Goal: Task Accomplishment & Management: Manage account settings

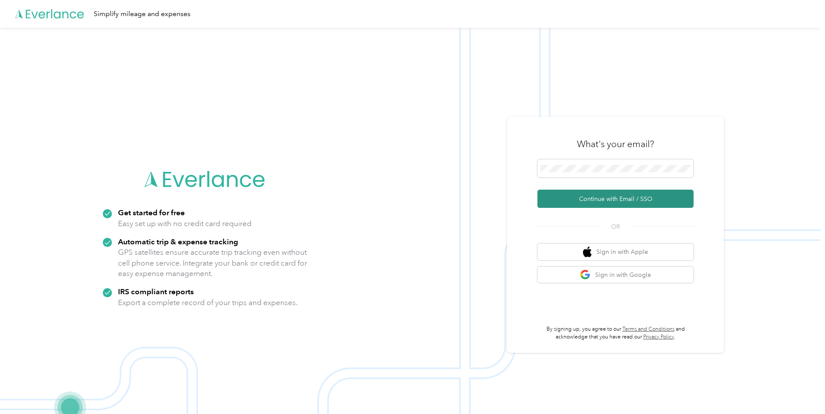
click at [590, 196] on button "Continue with Email / SSO" at bounding box center [615, 198] width 156 height 18
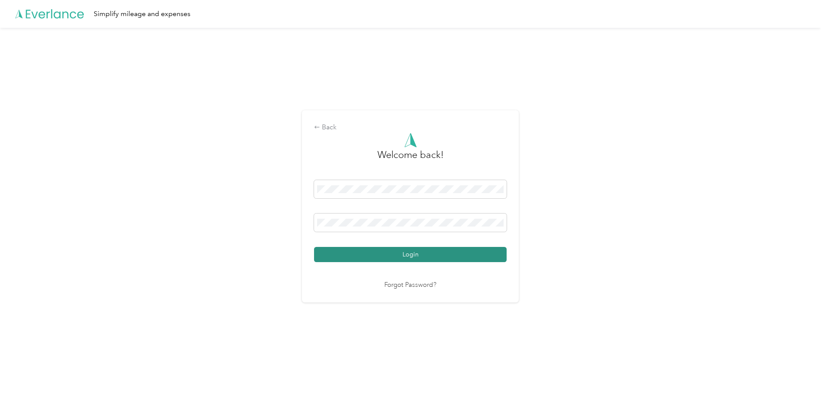
click at [411, 258] on button "Login" at bounding box center [410, 254] width 193 height 15
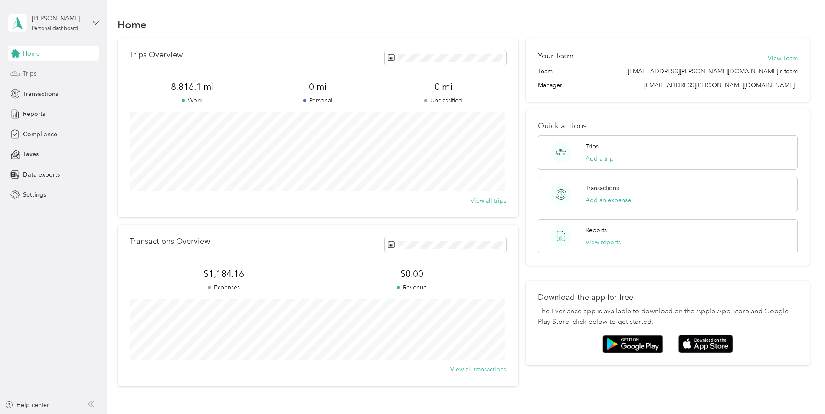
click at [32, 70] on span "Trips" at bounding box center [29, 73] width 13 height 9
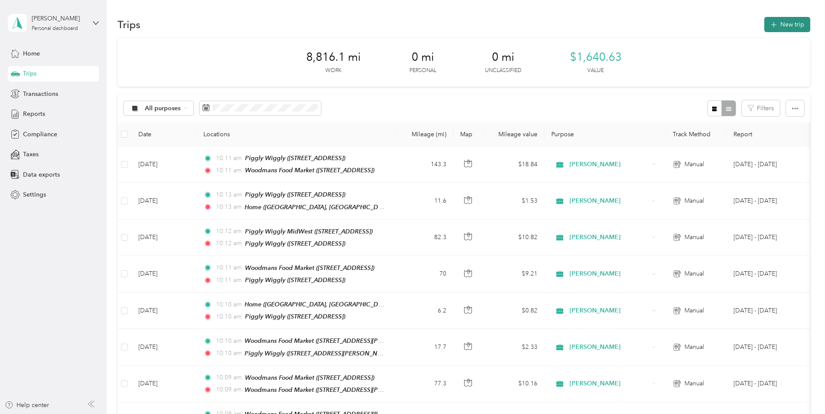
click at [782, 24] on button "New trip" at bounding box center [787, 24] width 46 height 15
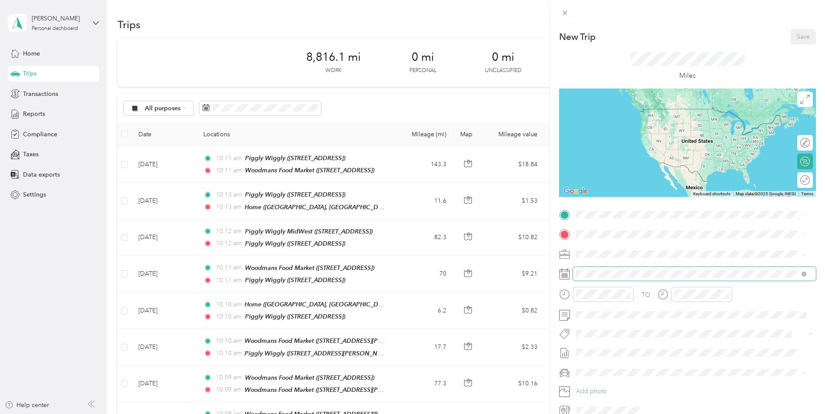
click at [607, 268] on span at bounding box center [694, 274] width 243 height 14
click at [726, 239] on span at bounding box center [694, 234] width 243 height 14
click at [41, 112] on div "New Trip Save This trip cannot be edited because it is either under review, app…" at bounding box center [412, 207] width 825 height 414
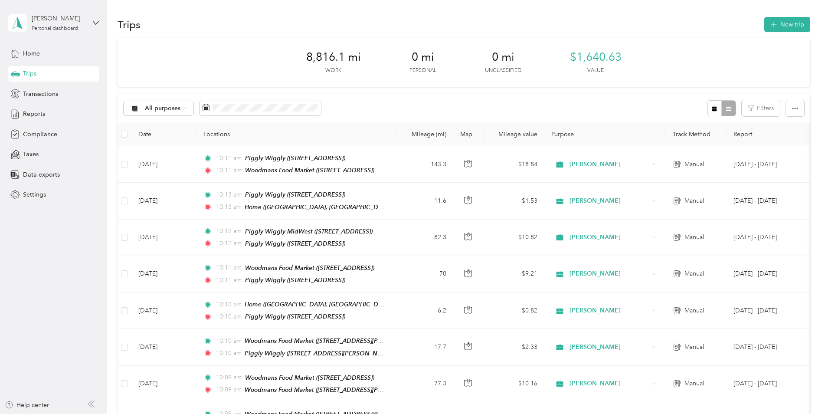
click at [41, 112] on span "Reports" at bounding box center [34, 113] width 22 height 9
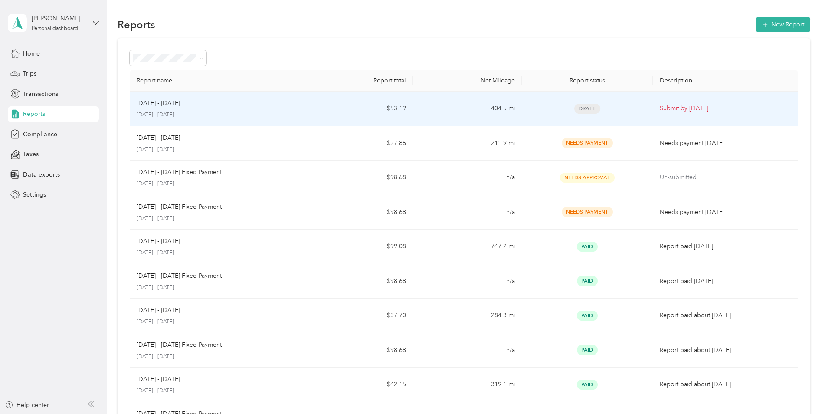
click at [189, 105] on div "[DATE] - [DATE]" at bounding box center [217, 103] width 160 height 10
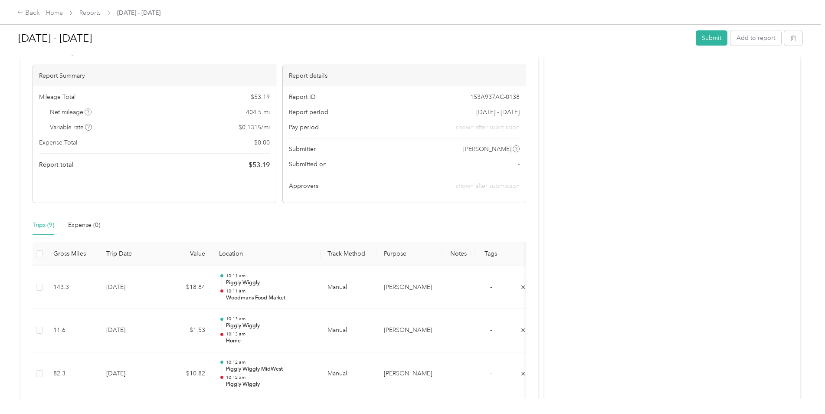
scroll to position [43, 0]
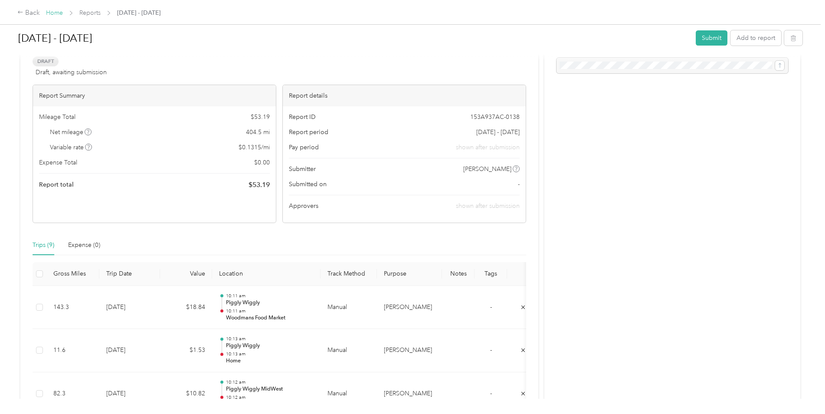
click at [49, 13] on link "Home" at bounding box center [54, 12] width 17 height 7
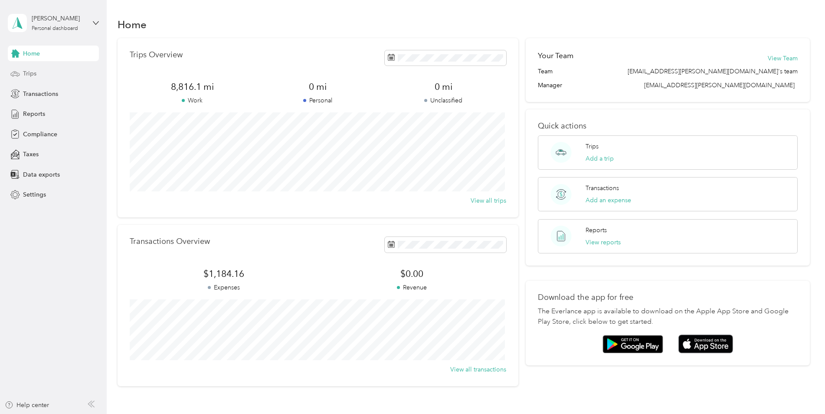
click at [55, 74] on div "Trips" at bounding box center [53, 74] width 91 height 16
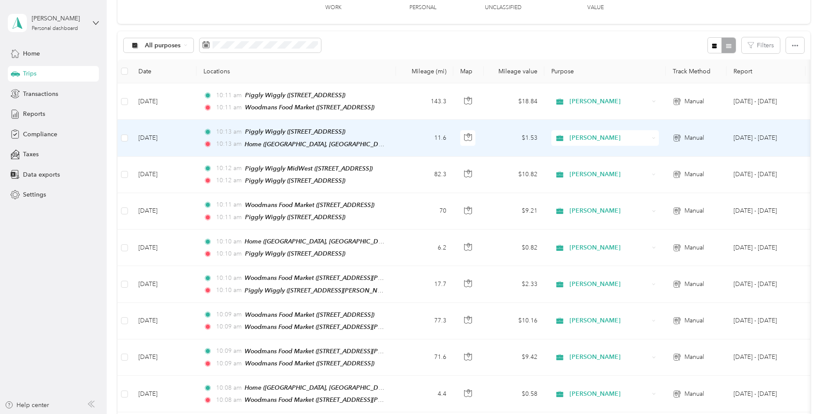
scroll to position [43, 0]
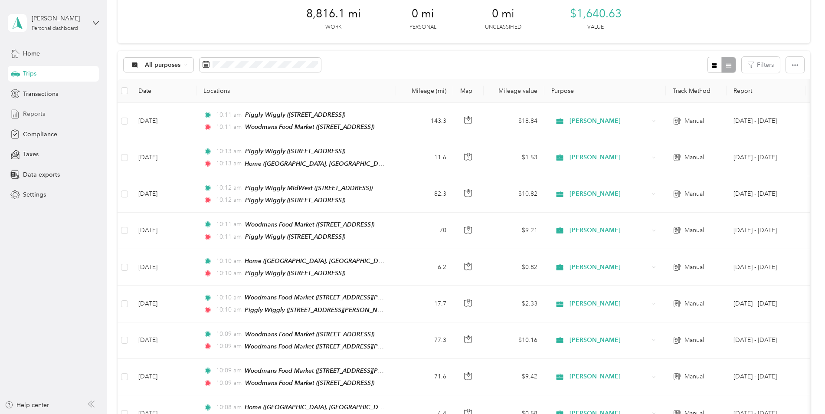
click at [49, 113] on div "Reports" at bounding box center [53, 114] width 91 height 16
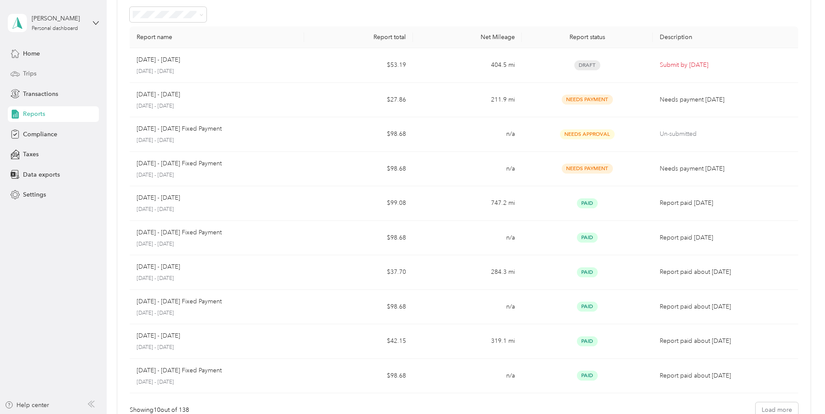
click at [56, 77] on div "Trips" at bounding box center [53, 74] width 91 height 16
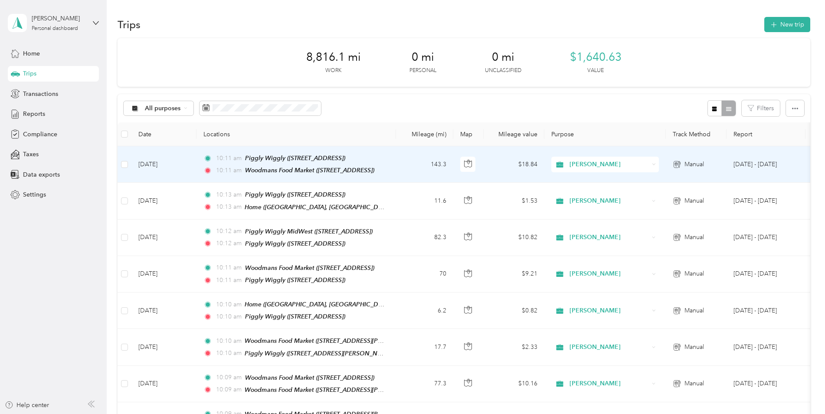
click at [167, 163] on td "[DATE]" at bounding box center [163, 164] width 65 height 36
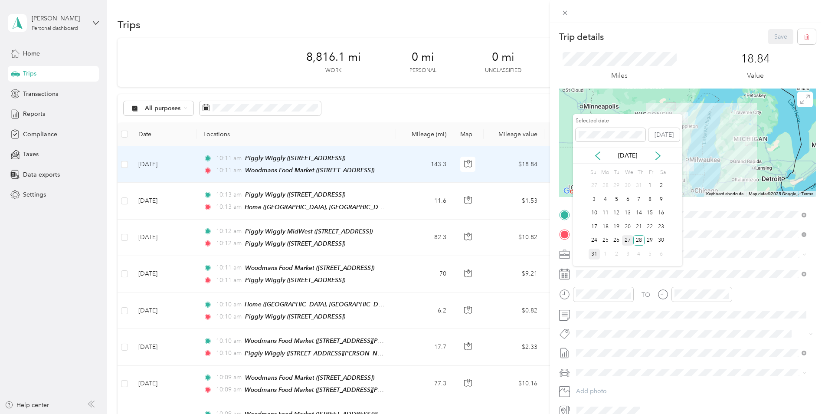
click at [628, 240] on div "27" at bounding box center [627, 240] width 11 height 11
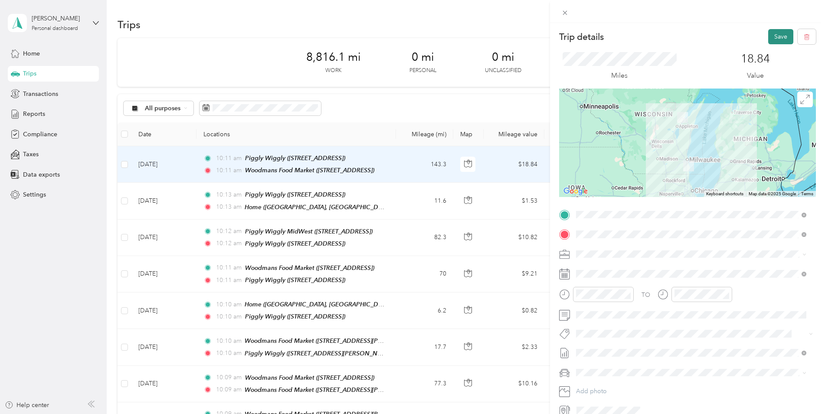
click at [774, 33] on button "Save" at bounding box center [780, 36] width 25 height 15
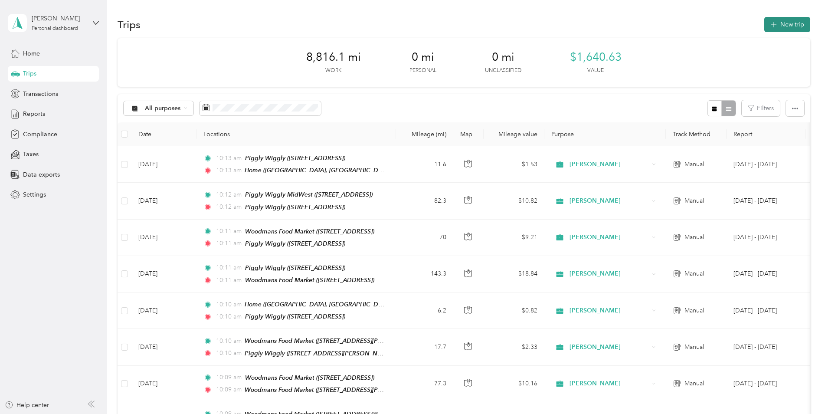
click at [780, 26] on button "New trip" at bounding box center [787, 24] width 46 height 15
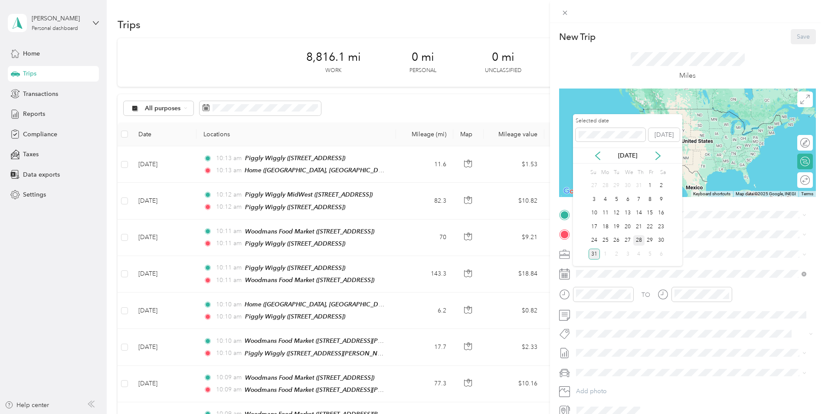
click at [640, 239] on div "28" at bounding box center [638, 240] width 11 height 11
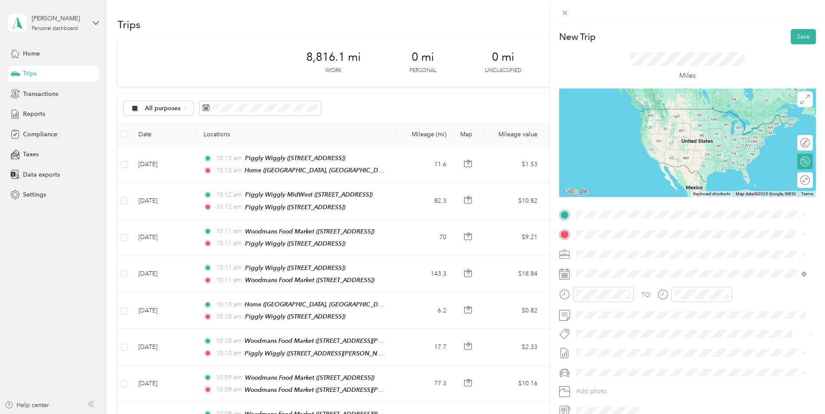
click at [608, 248] on strong "Home" at bounding box center [600, 247] width 17 height 8
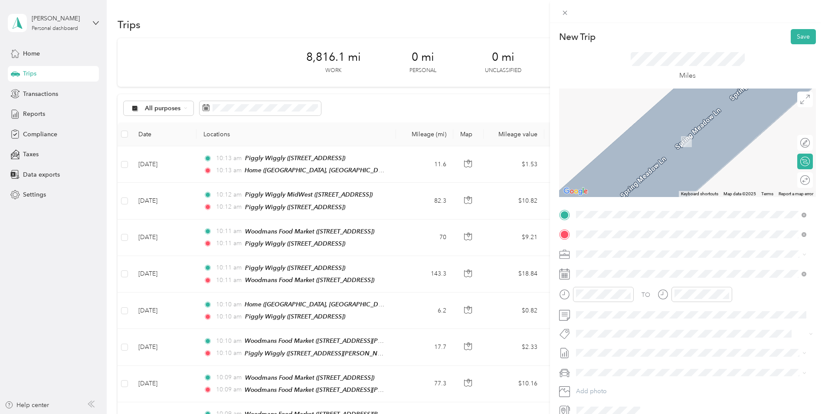
click at [638, 277] on div "TEAM Woodmans Food Market [STREET_ADDRESS][PERSON_NAME]" at bounding box center [643, 274] width 103 height 21
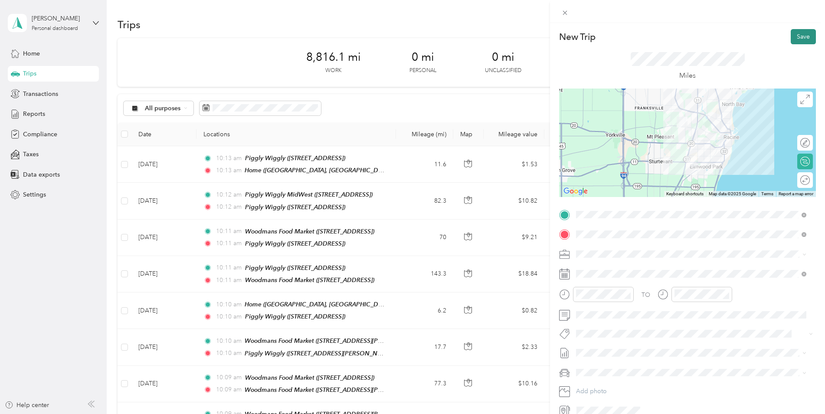
click at [798, 33] on button "Save" at bounding box center [802, 36] width 25 height 15
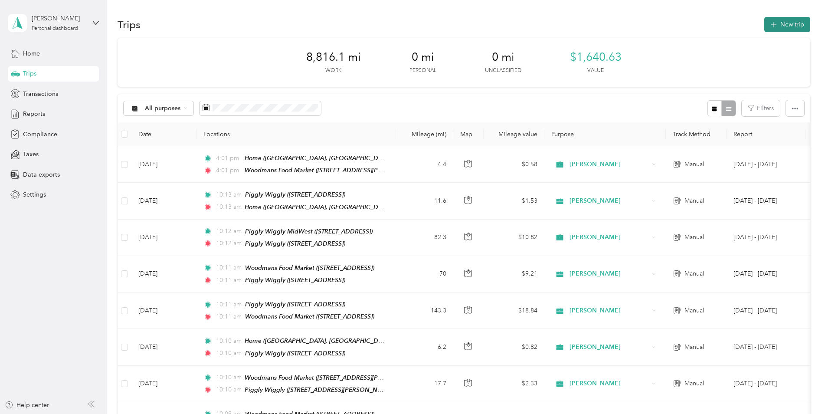
click at [787, 28] on button "New trip" at bounding box center [787, 24] width 46 height 15
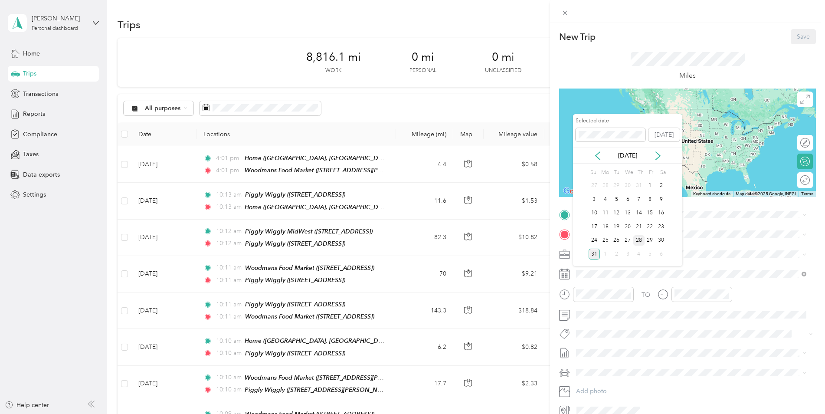
click at [637, 241] on div "28" at bounding box center [638, 240] width 11 height 11
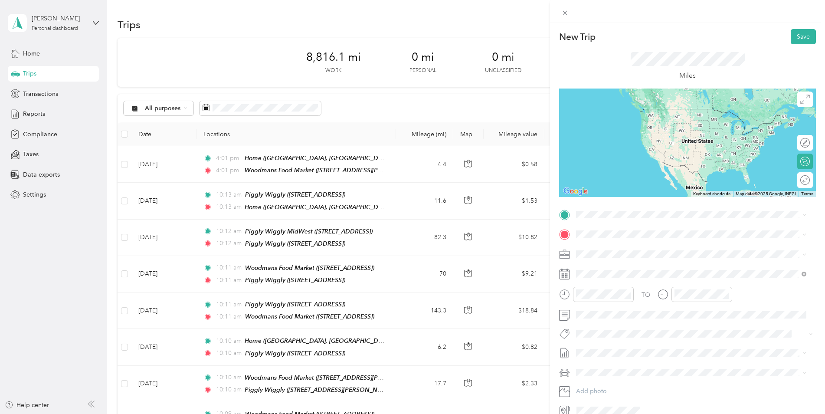
click at [617, 250] on button "TEAM" at bounding box center [605, 247] width 27 height 11
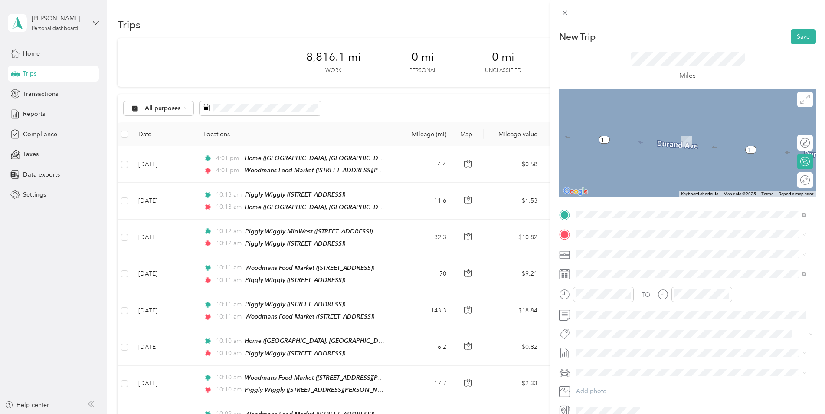
click at [640, 277] on div "TEAM Woodmans Food Market [STREET_ADDRESS]" at bounding box center [642, 272] width 101 height 21
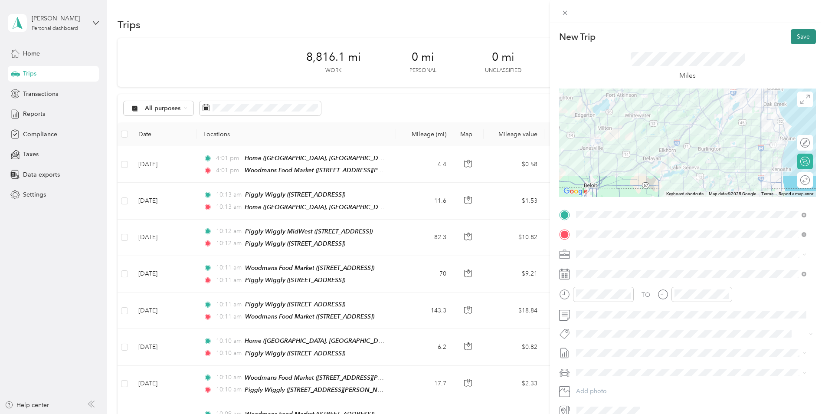
click at [796, 36] on button "Save" at bounding box center [802, 36] width 25 height 15
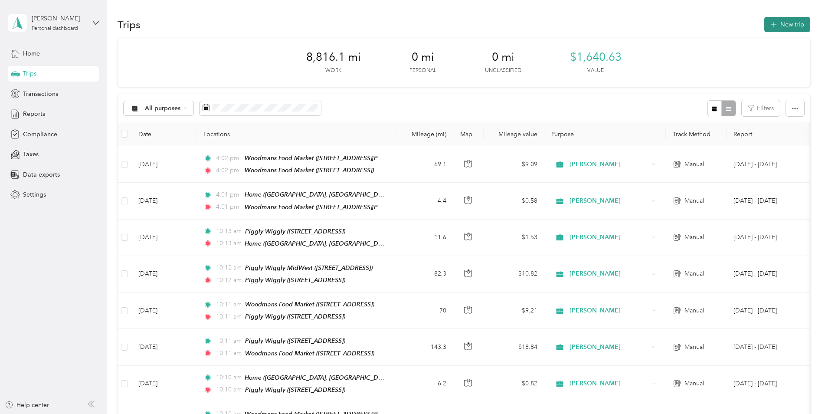
click at [784, 26] on button "New trip" at bounding box center [787, 24] width 46 height 15
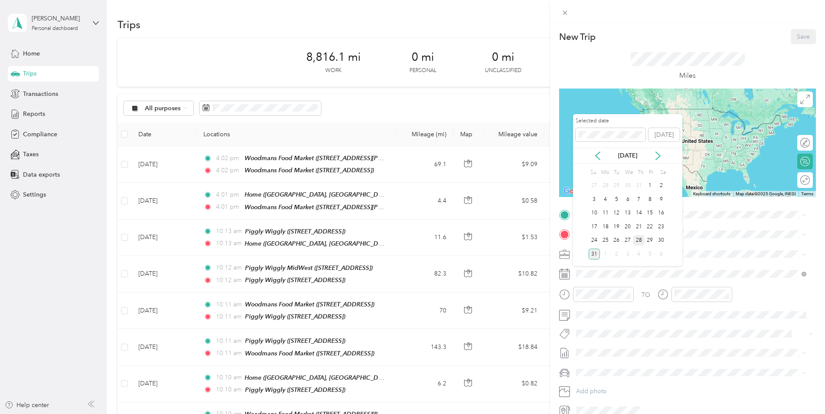
click at [639, 236] on div "28" at bounding box center [638, 240] width 11 height 11
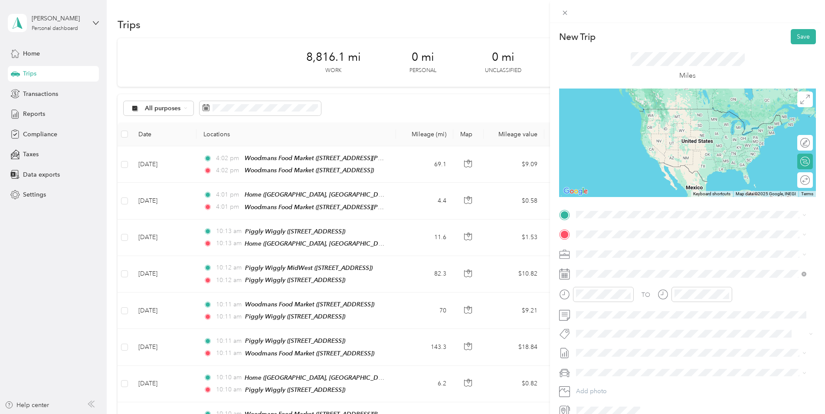
click at [590, 207] on div "New Trip Save This trip cannot be edited because it is either under review, app…" at bounding box center [687, 223] width 257 height 388
click at [627, 246] on strong "Woodmans Food Market" at bounding box center [657, 249] width 71 height 8
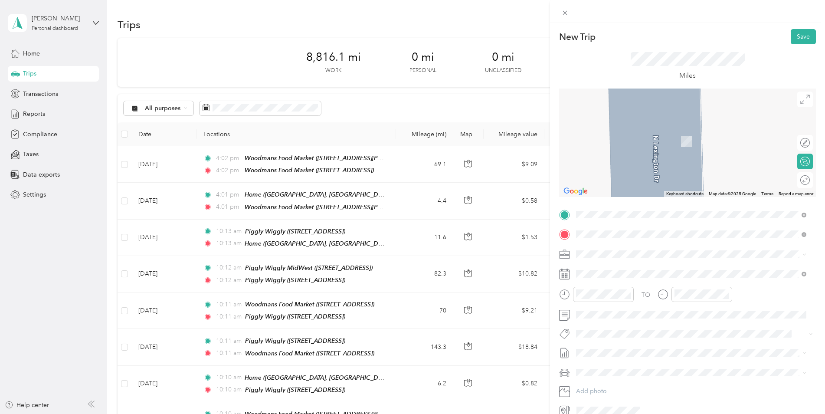
click at [620, 271] on div "TEAM Piggly Wiggly [STREET_ADDRESS]" at bounding box center [627, 274] width 70 height 21
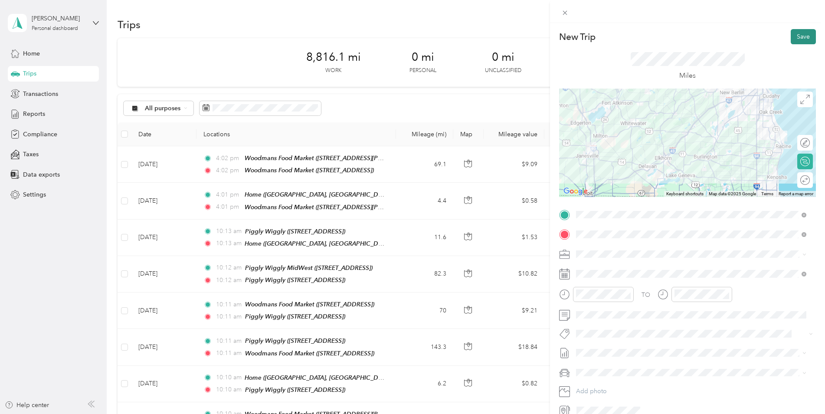
click at [802, 36] on button "Save" at bounding box center [802, 36] width 25 height 15
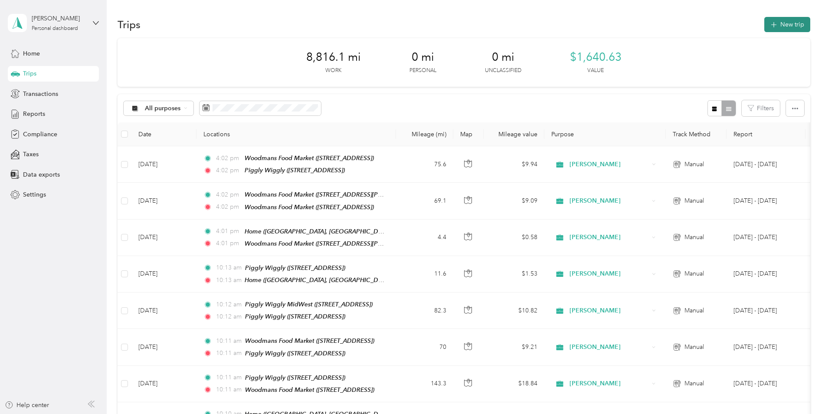
click at [780, 26] on button "New trip" at bounding box center [787, 24] width 46 height 15
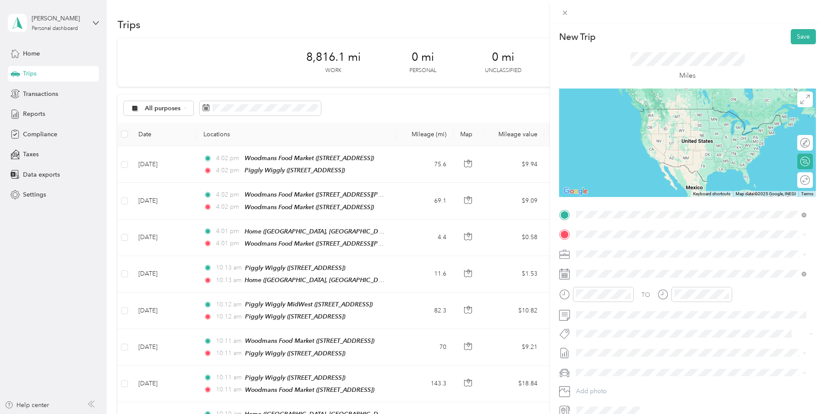
click at [629, 249] on strong "Piggly Wiggly" at bounding box center [642, 250] width 40 height 8
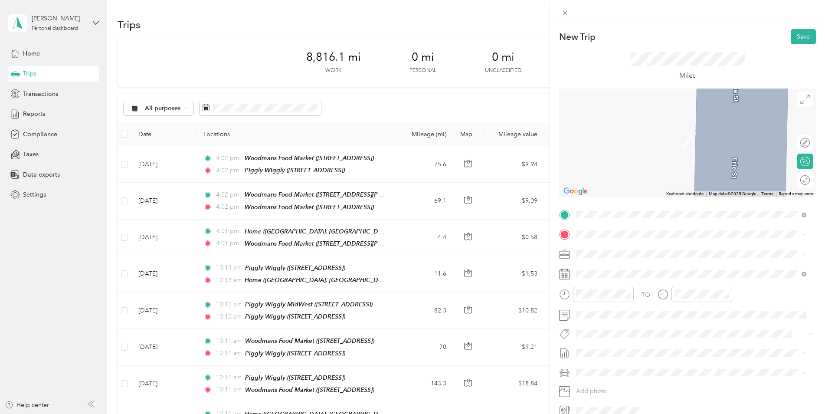
click at [617, 267] on div "Home" at bounding box center [673, 268] width 163 height 8
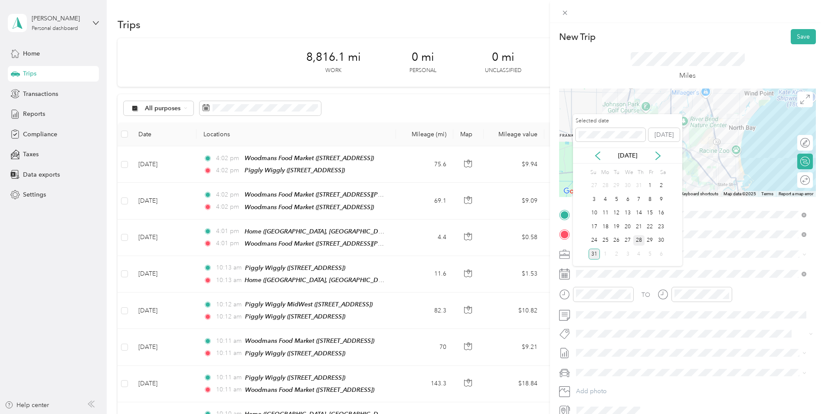
click at [639, 239] on div "28" at bounding box center [638, 240] width 11 height 11
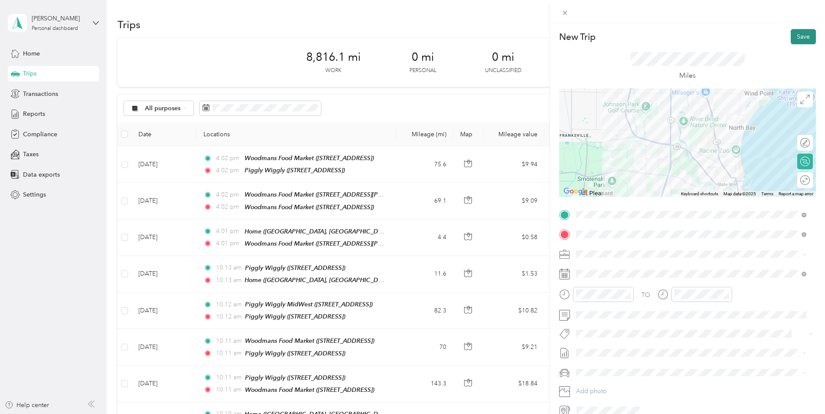
click at [797, 32] on button "Save" at bounding box center [802, 36] width 25 height 15
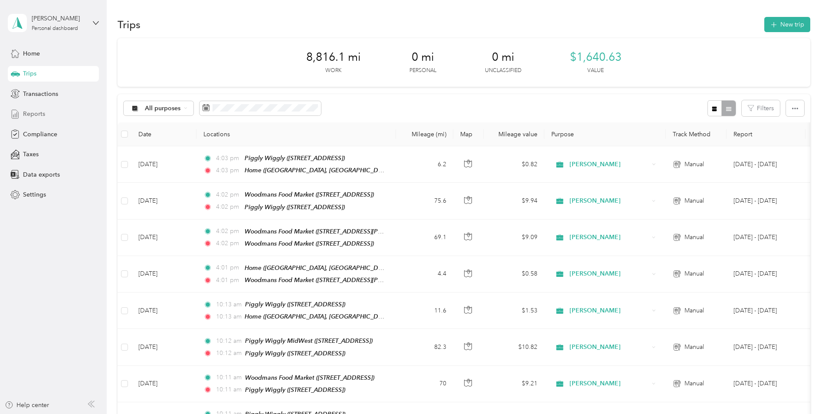
click at [52, 111] on div "Reports" at bounding box center [53, 114] width 91 height 16
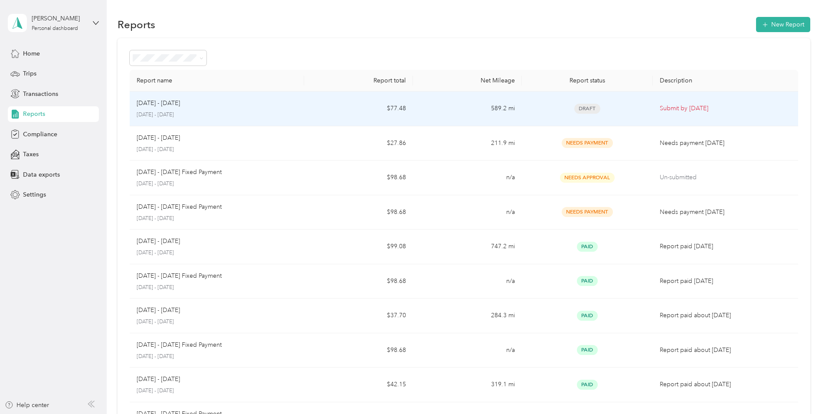
click at [692, 105] on p "Submit by [DATE]" at bounding box center [725, 109] width 131 height 10
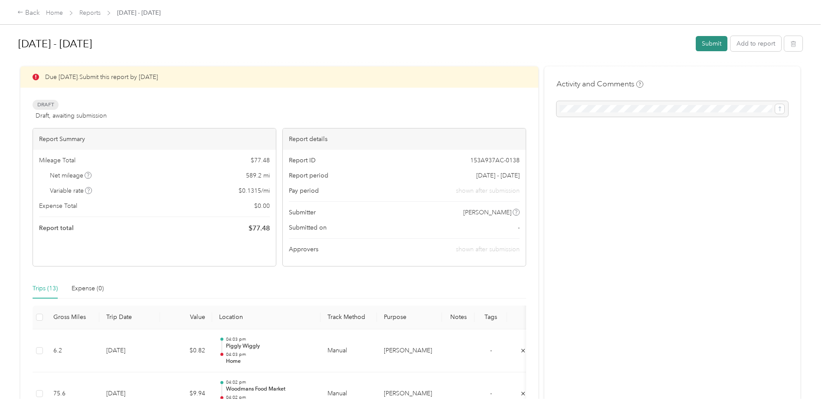
click at [708, 45] on button "Submit" at bounding box center [712, 43] width 32 height 15
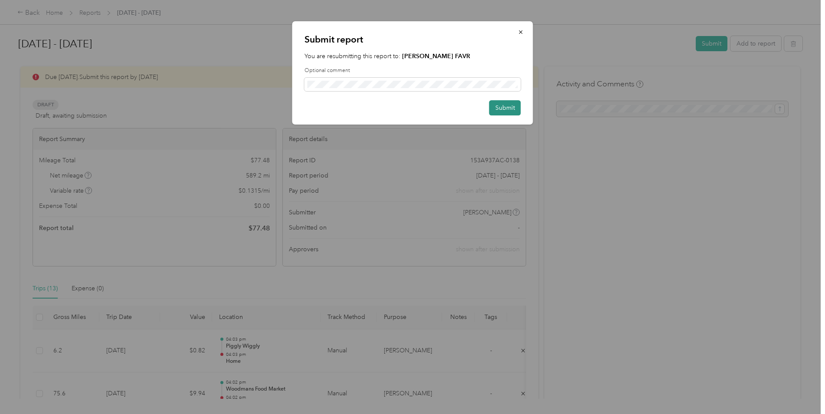
click at [513, 105] on button "Submit" at bounding box center [505, 107] width 32 height 15
